Goal: Check status: Check status

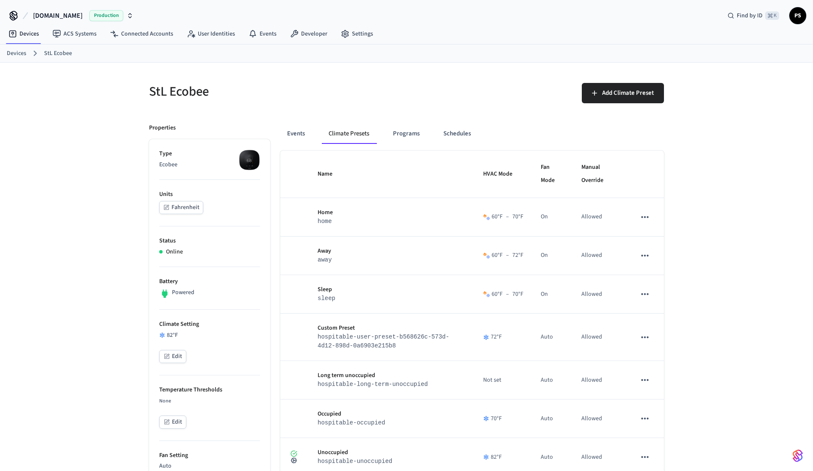
scroll to position [84, 0]
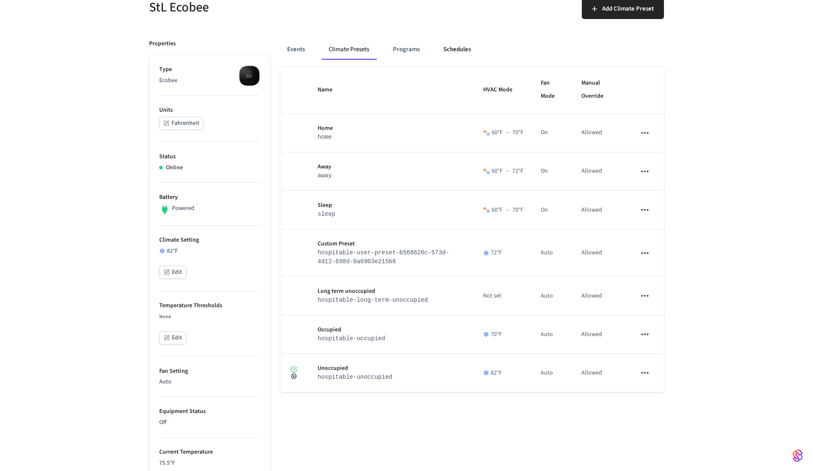
click at [447, 49] on button "Schedules" at bounding box center [457, 49] width 41 height 20
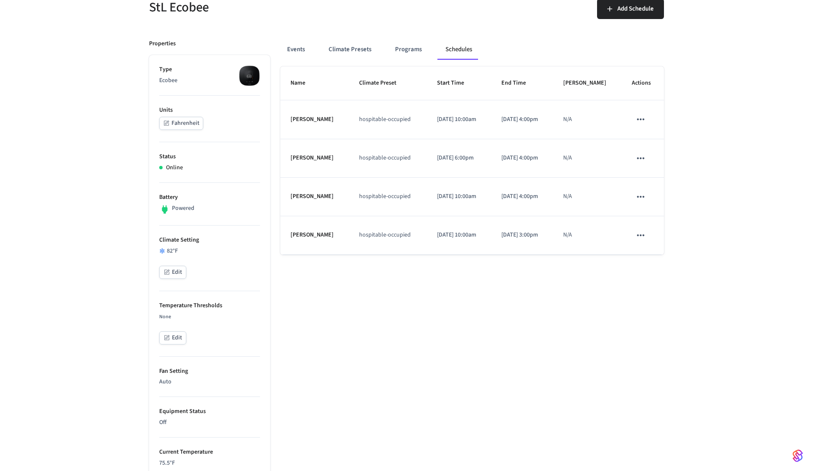
click at [460, 197] on p "[DATE] 10:00am" at bounding box center [459, 196] width 44 height 9
click at [394, 289] on div "Name Climate Preset Start Time End Time Max Override Actions [PERSON_NAME] hosp…" at bounding box center [472, 426] width 384 height 721
